Goal: Transaction & Acquisition: Purchase product/service

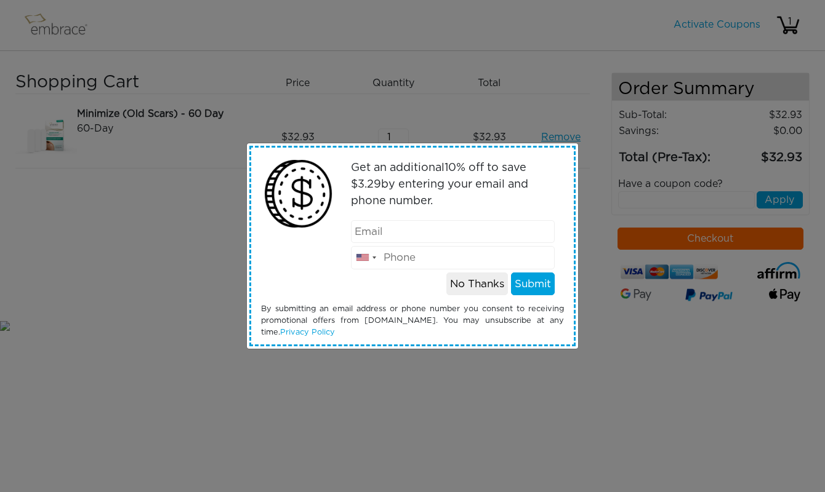
click at [100, 291] on div "Get an additional 10 % off to save $ 3.29 by entering your email and phone numb…" at bounding box center [412, 246] width 825 height 492
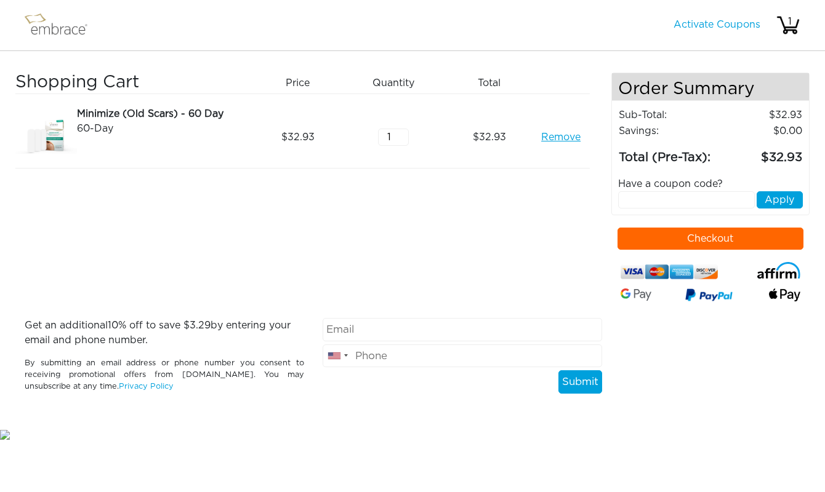
click at [55, 26] on img at bounding box center [62, 25] width 80 height 31
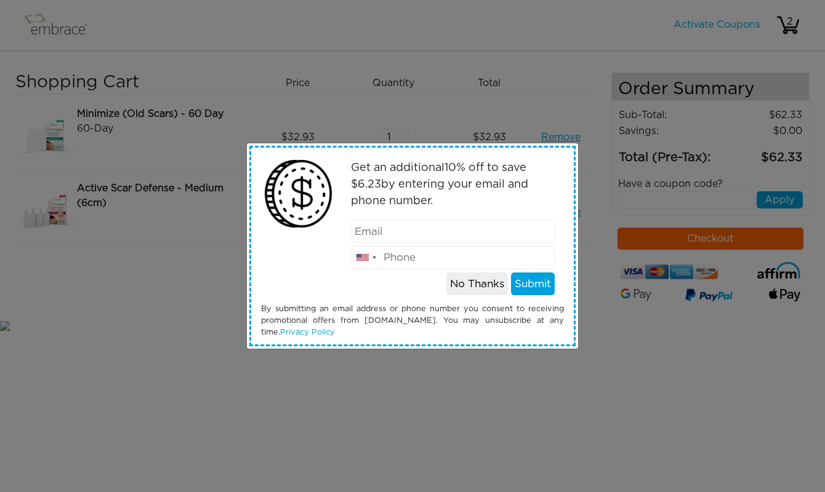
click at [490, 275] on button "No Thanks" at bounding box center [477, 284] width 62 height 23
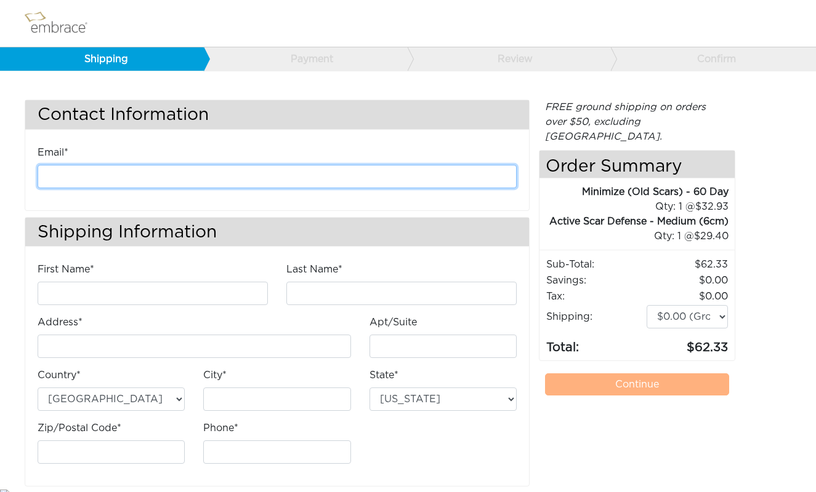
click at [84, 174] on input "email" at bounding box center [277, 176] width 479 height 23
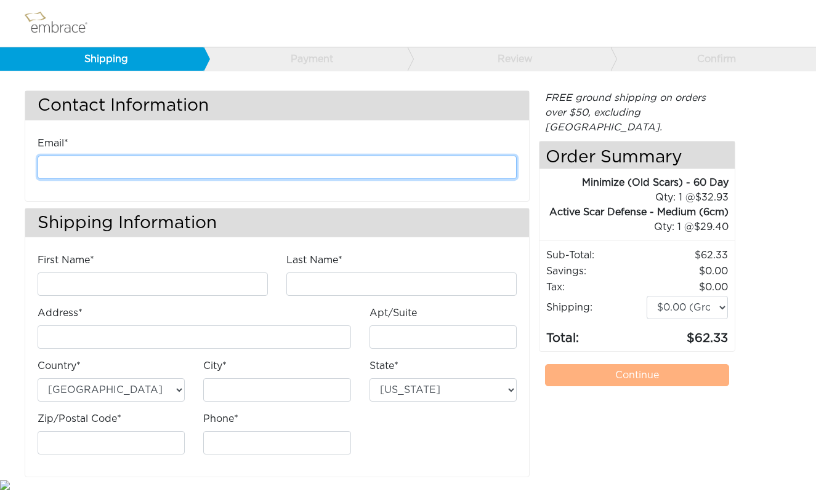
scroll to position [9, 0]
type input "bessiesilberman@icloud.com"
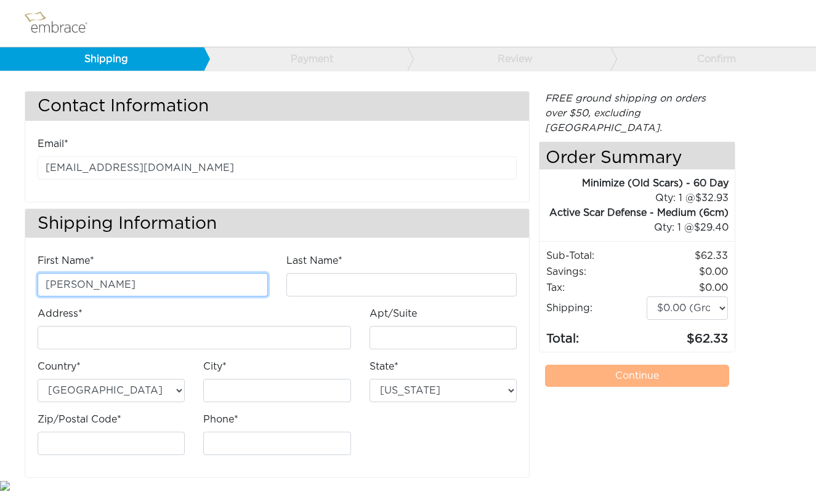
type input "miriam"
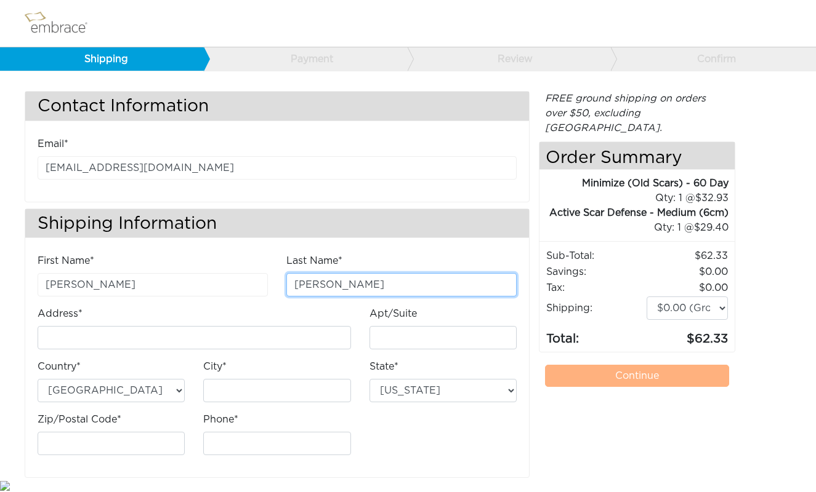
type input "merriwether"
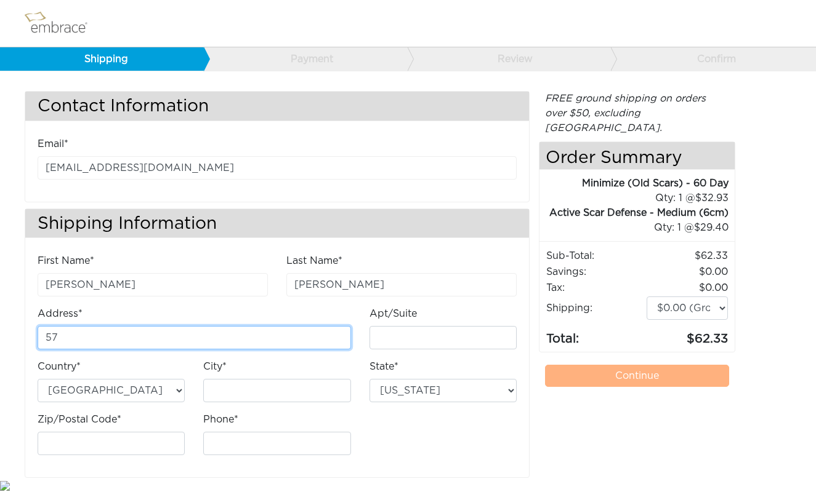
type input "5"
type input "15 whitfield road"
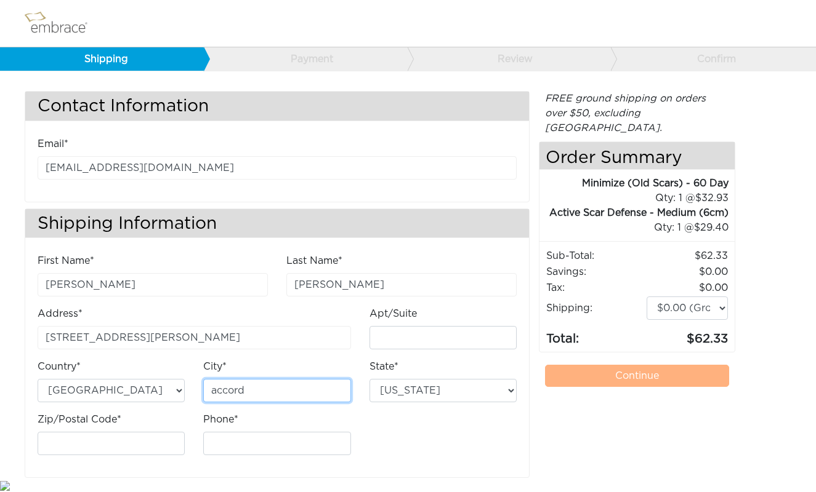
type input "accord"
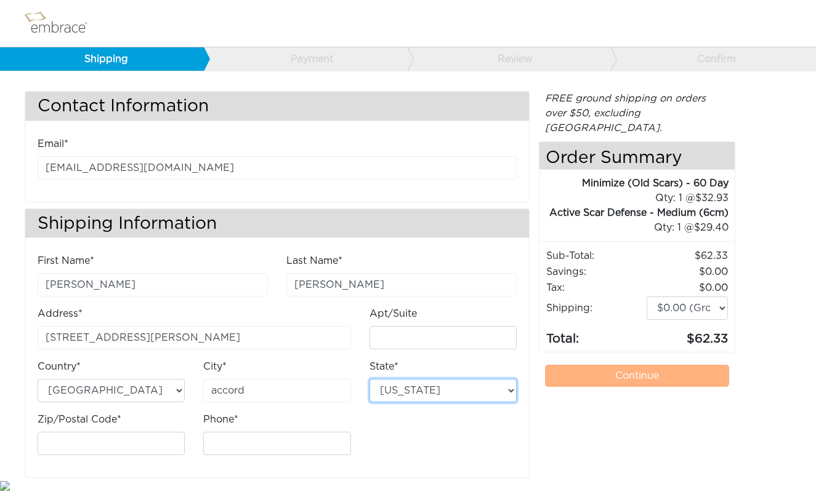
select select "NY"
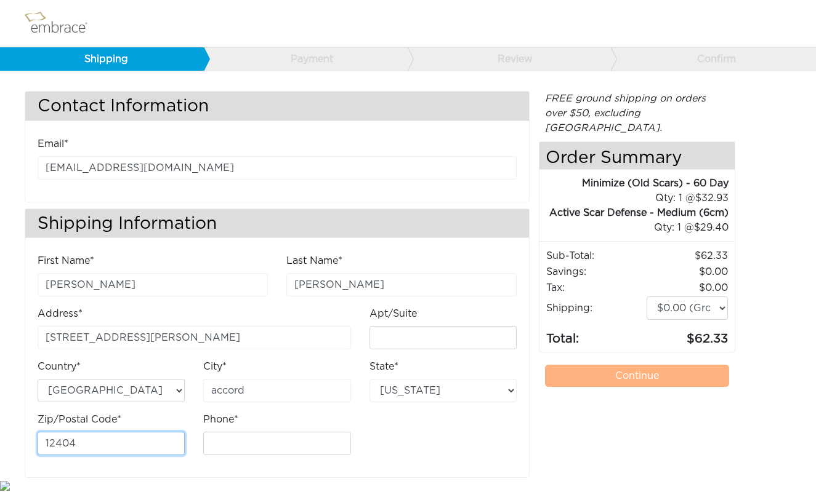
type input "12404"
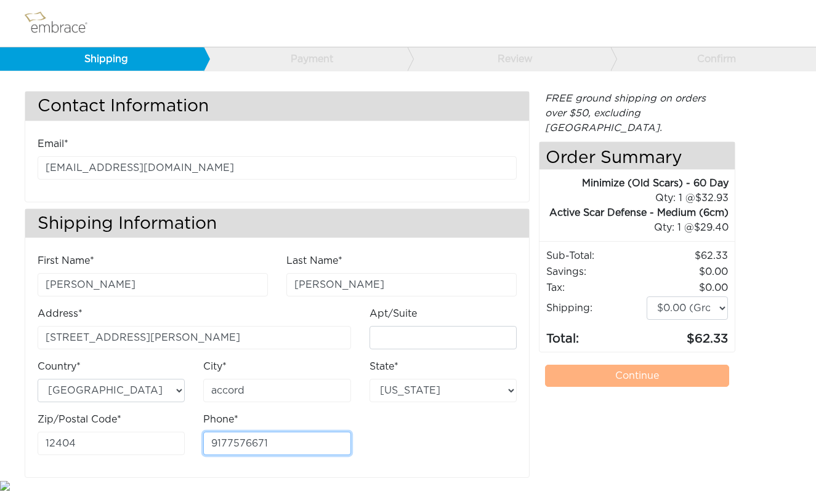
type input "9177576671"
click at [631, 377] on link "Continue" at bounding box center [637, 376] width 184 height 22
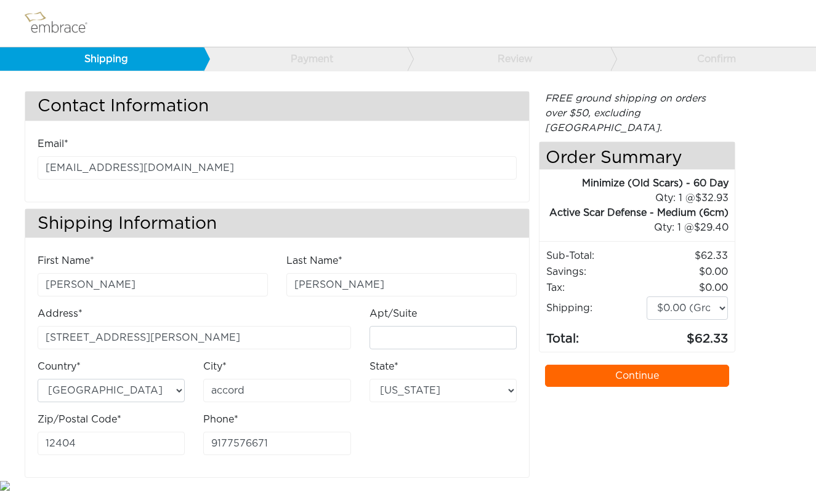
click at [593, 374] on link "Continue" at bounding box center [637, 376] width 184 height 22
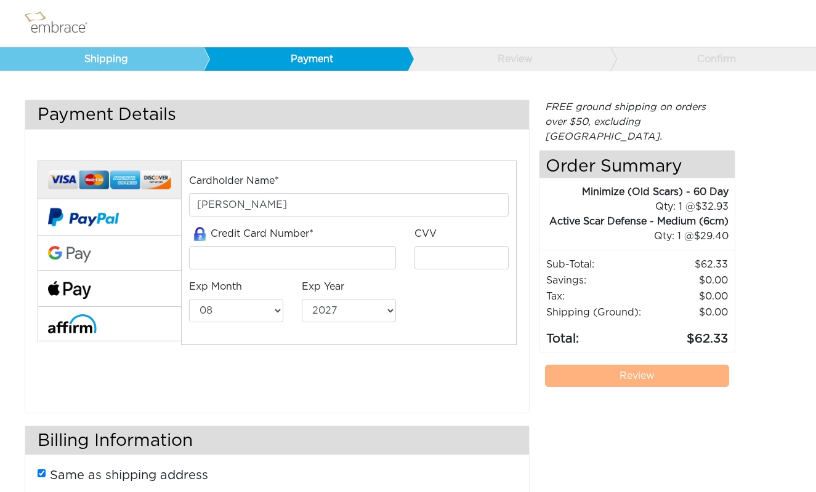
select select "8"
select select "2027"
click at [108, 287] on button at bounding box center [109, 289] width 143 height 36
